Goal: Task Accomplishment & Management: Complete application form

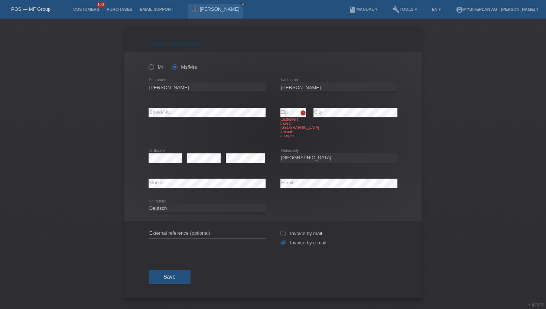
select select "CH"
select select "de"
click at [89, 10] on link "Customers" at bounding box center [85, 9] width 33 height 4
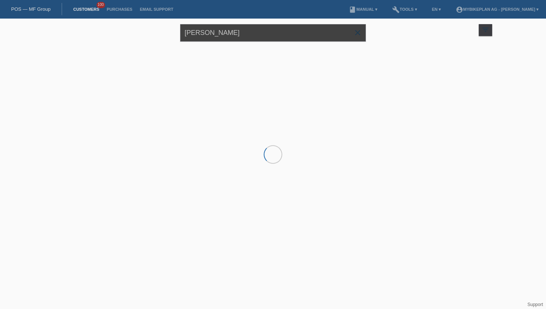
click at [218, 29] on input "[PERSON_NAME]" at bounding box center [273, 32] width 186 height 17
click at [218, 29] on input "Jessica Ritter" at bounding box center [273, 32] width 186 height 17
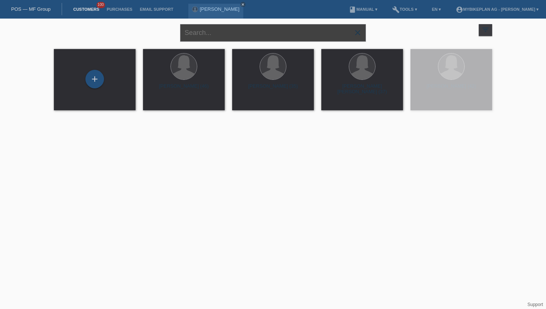
paste input "Piotr Baszen"
type input "Piotr Baszen"
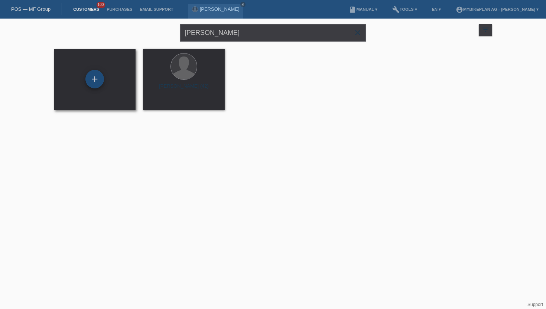
click at [98, 78] on div "+" at bounding box center [94, 79] width 19 height 19
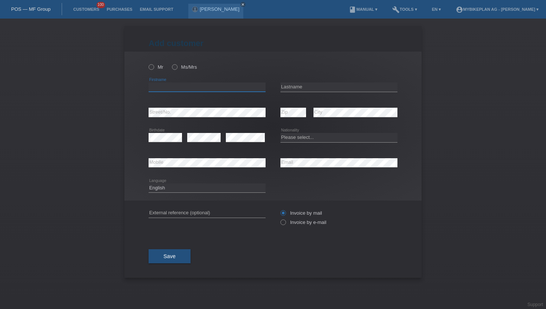
click at [179, 89] on input "text" at bounding box center [207, 86] width 117 height 9
paste input "[PERSON_NAME]"
click at [173, 89] on input "[PERSON_NAME]" at bounding box center [207, 86] width 117 height 9
type input "Piotr"
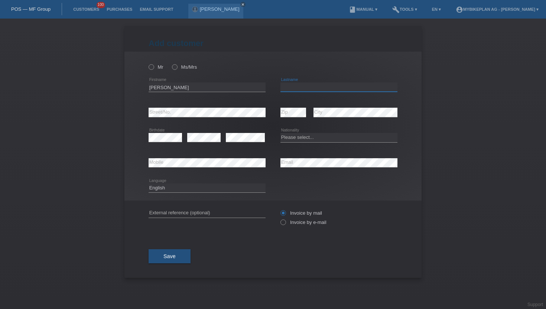
click at [288, 86] on input "text" at bounding box center [338, 86] width 117 height 9
paste input "Baszen"
type input "Baszen"
click at [147, 63] on icon at bounding box center [147, 63] width 0 height 0
click at [152, 65] on input "Mr" at bounding box center [151, 66] width 5 height 5
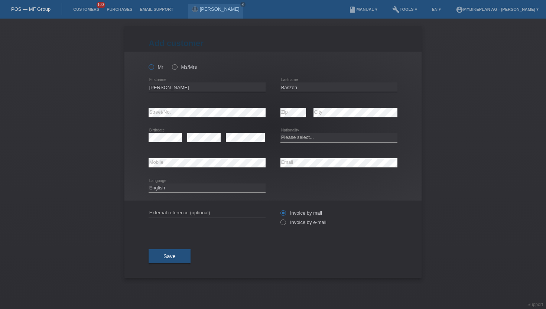
radio input "true"
click at [279, 218] on icon at bounding box center [279, 218] width 0 height 0
click at [281, 222] on input "Invoice by e-mail" at bounding box center [282, 223] width 5 height 9
radio input "true"
click at [319, 137] on select "Please select... Switzerland Austria Germany Liechtenstein ------------ Afghani…" at bounding box center [338, 137] width 117 height 9
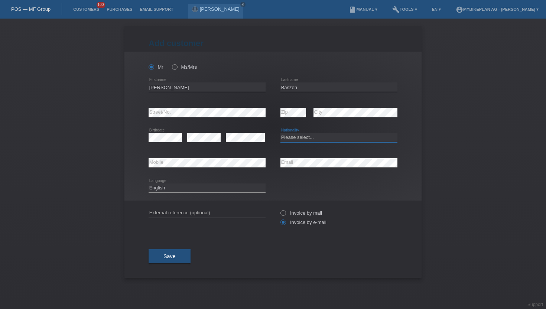
select select "PL"
click at [280, 133] on select "Please select... Switzerland Austria Germany Liechtenstein ------------ Afghani…" at bounding box center [338, 137] width 117 height 9
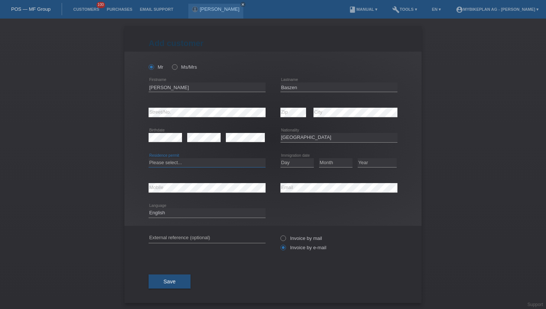
click at [166, 161] on select "Please select... C B B - Refugee status Other" at bounding box center [207, 162] width 117 height 9
select select "B"
click at [149, 158] on select "Please select... C B B - Refugee status Other" at bounding box center [207, 162] width 117 height 9
click at [290, 160] on select "Day 01 02 03 04 05 06 07 08 09 10 11" at bounding box center [296, 162] width 33 height 9
select select "14"
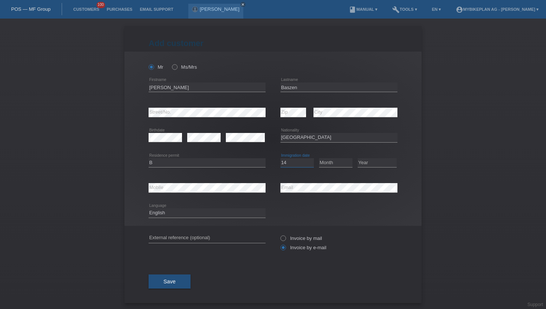
click at [280, 158] on select "Day 01 02 03 04 05 06 07 08 09 10 11" at bounding box center [296, 162] width 33 height 9
click at [327, 166] on select "Month 01 02 03 04 05 06 07 08 09 10 11" at bounding box center [335, 162] width 33 height 9
select select "05"
click at [319, 158] on select "Month 01 02 03 04 05 06 07 08 09 10 11" at bounding box center [335, 162] width 33 height 9
click at [371, 169] on div "Year 2025 2024 2023 2022 2021 2020 2019 2018 2017" at bounding box center [377, 162] width 39 height 25
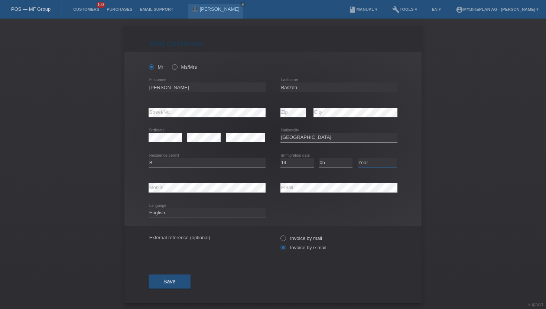
click at [376, 163] on select "Year 2025 2024 2023 2022 2021 2020 2019 2018 2017 2016 2015 2014 2013 2012 2011…" at bounding box center [377, 162] width 39 height 9
select select "2014"
click at [358, 158] on select "Year 2025 2024 2023 2022 2021 2020 2019 2018 2017 2016 2015 2014 2013 2012 2011…" at bounding box center [377, 162] width 39 height 9
click at [169, 284] on span "Save" at bounding box center [169, 281] width 12 height 6
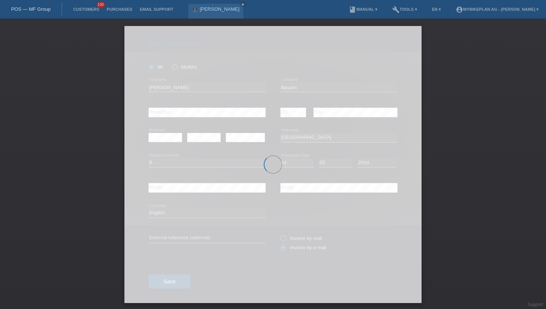
click at [176, 212] on div at bounding box center [272, 164] width 297 height 277
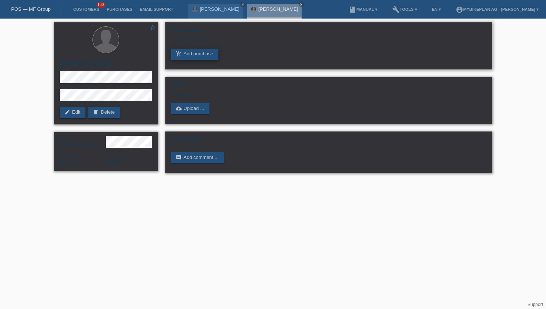
click at [203, 59] on link "add_shopping_cart Add purchase" at bounding box center [194, 54] width 47 height 11
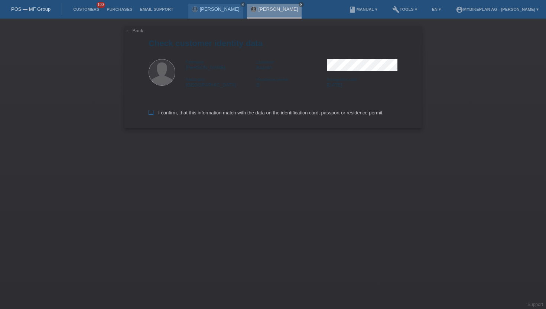
click at [152, 113] on icon at bounding box center [151, 112] width 5 height 5
click at [152, 113] on input "I confirm, that this information match with the data on the identification card…" at bounding box center [151, 112] width 5 height 5
checkbox input "true"
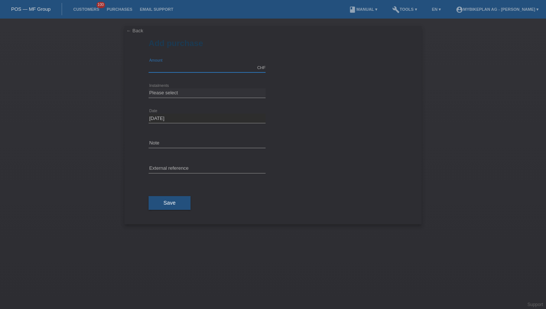
click at [179, 71] on input "text" at bounding box center [207, 67] width 117 height 9
type input "15000.00"
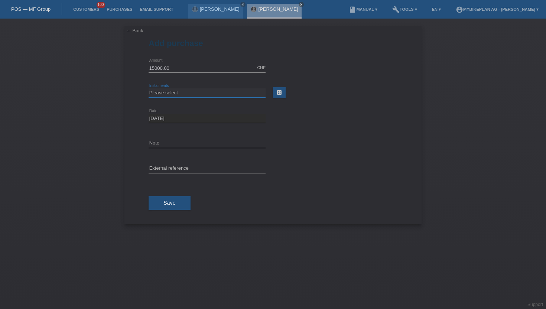
click at [188, 93] on select "Please select 6 instalments 12 instalments 18 instalments 24 instalments 36 ins…" at bounding box center [207, 92] width 117 height 9
select select "488"
click at [149, 88] on select "Please select 6 instalments 12 instalments 18 instalments 24 instalments 36 ins…" at bounding box center [207, 92] width 117 height 9
click at [173, 206] on button "Save" at bounding box center [170, 203] width 42 height 14
